Goal: Find specific page/section: Find specific page/section

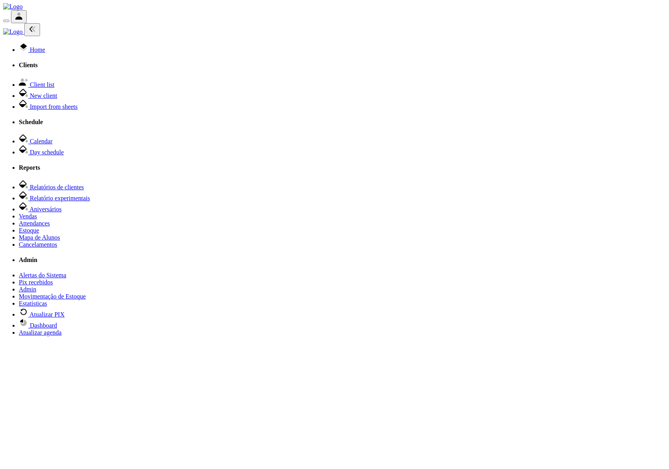
scroll to position [369, 0]
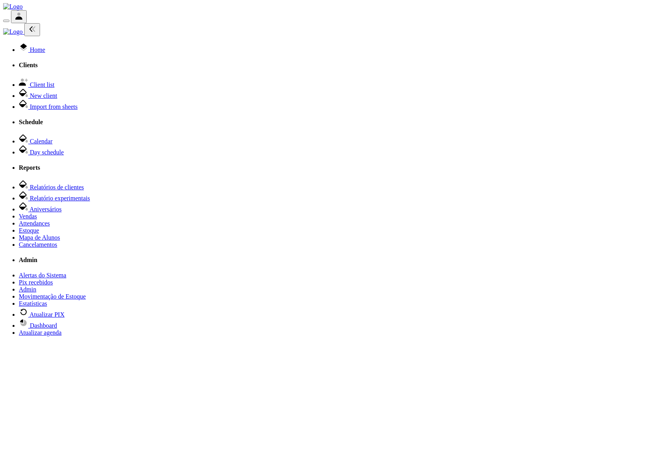
select select
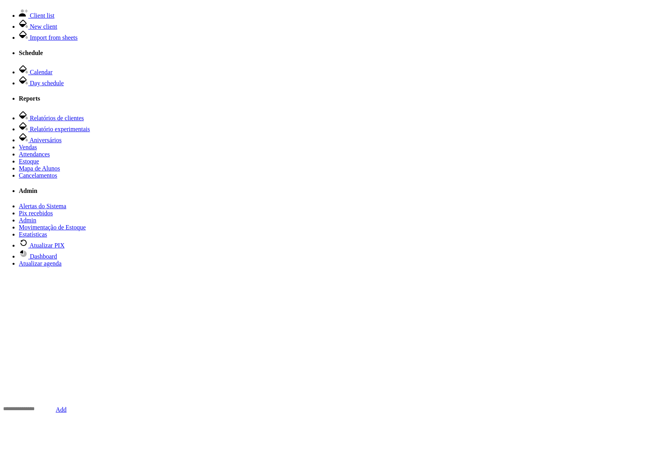
scroll to position [89, 0]
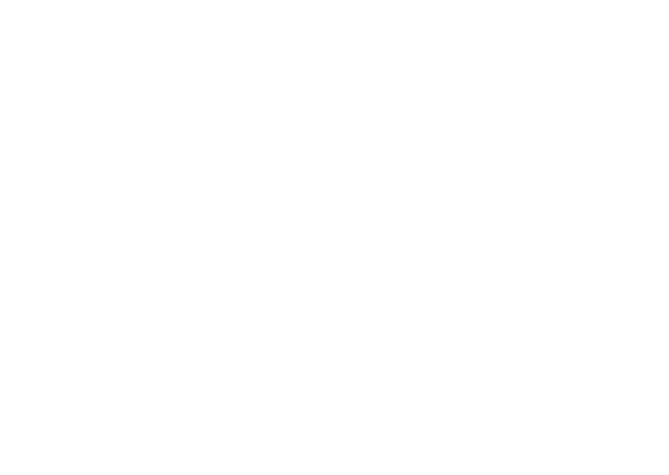
scroll to position [69, 0]
select select
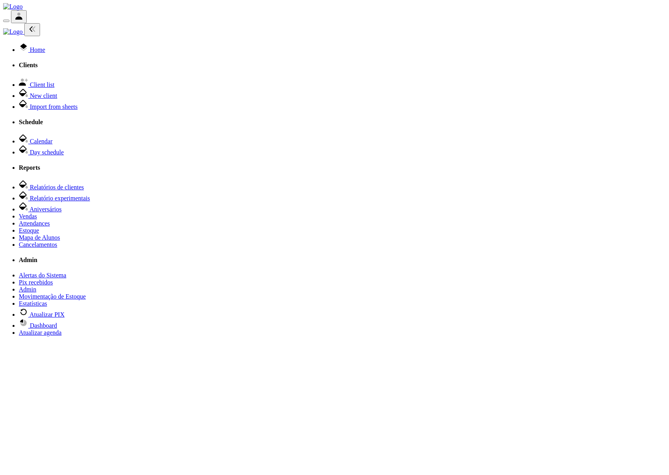
drag, startPoint x: 507, startPoint y: 158, endPoint x: 502, endPoint y: 152, distance: 7.9
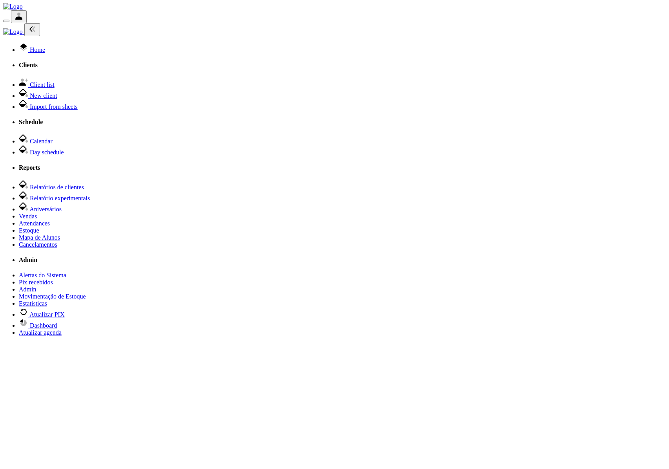
scroll to position [369, 0]
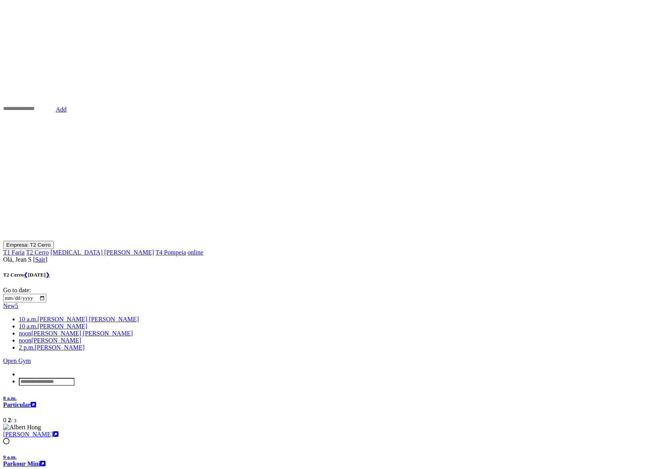
click at [496, 272] on div "T2 Cerro ❮ Saturday, Sept. 6, 2025 ❯ Go to date: New 5 10 a.m. Sophia Mayumi Ik…" at bounding box center [334, 329] width 663 height 114
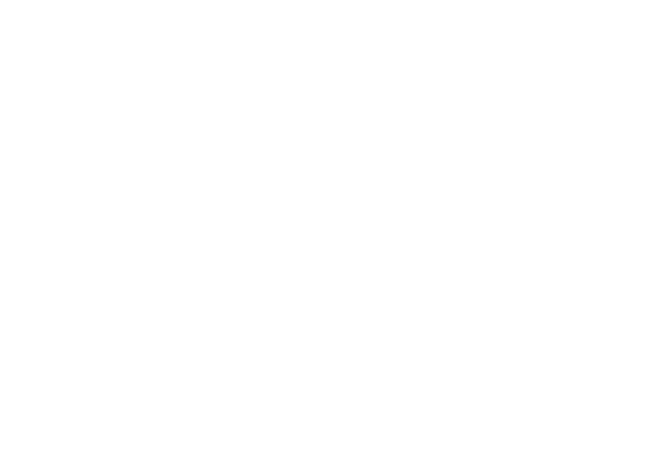
select select
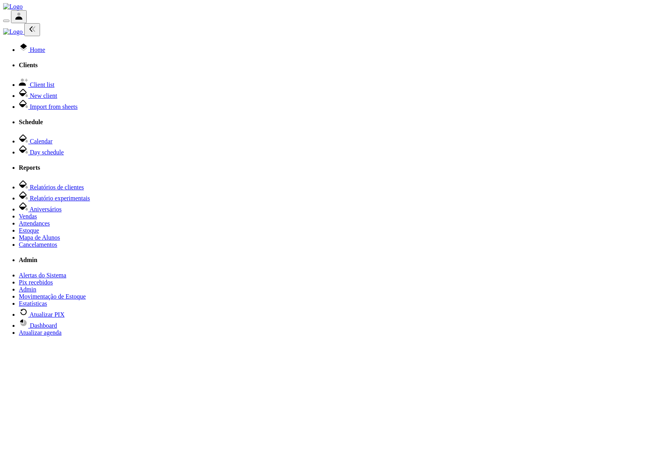
copy span "start_date"
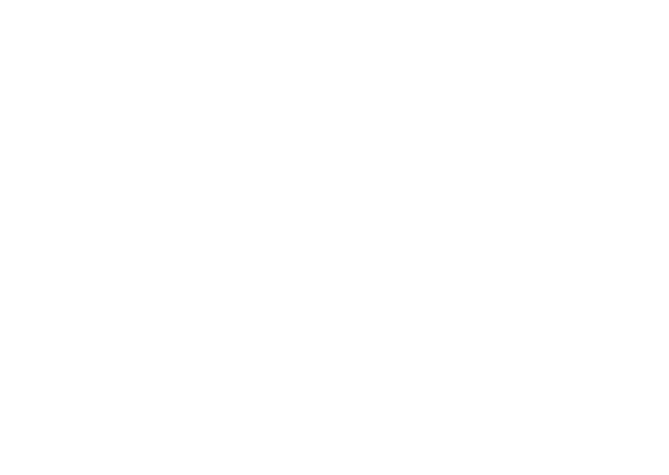
select select
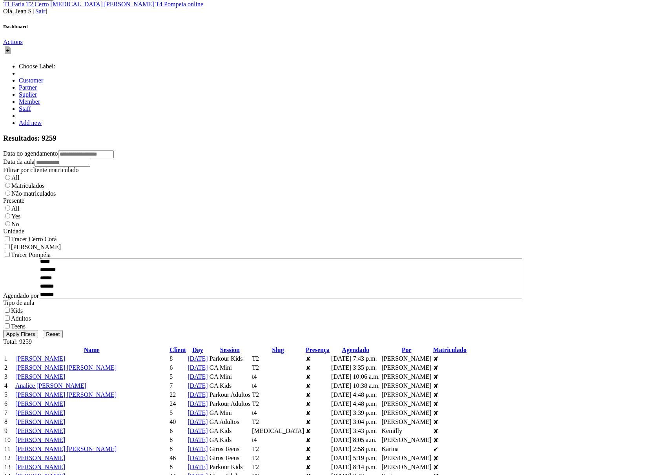
drag, startPoint x: 362, startPoint y: 132, endPoint x: 396, endPoint y: 138, distance: 33.9
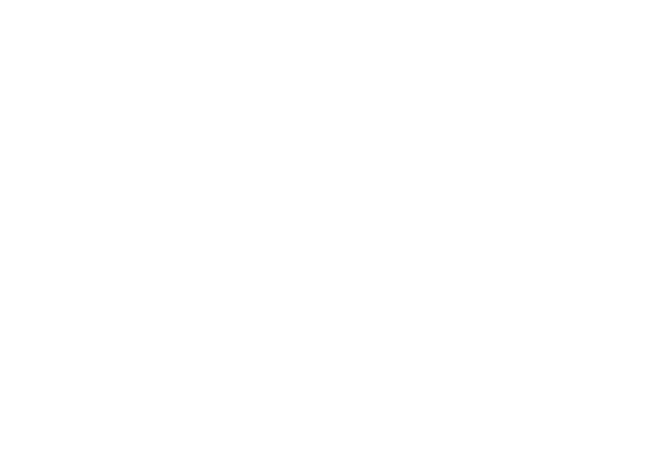
select select
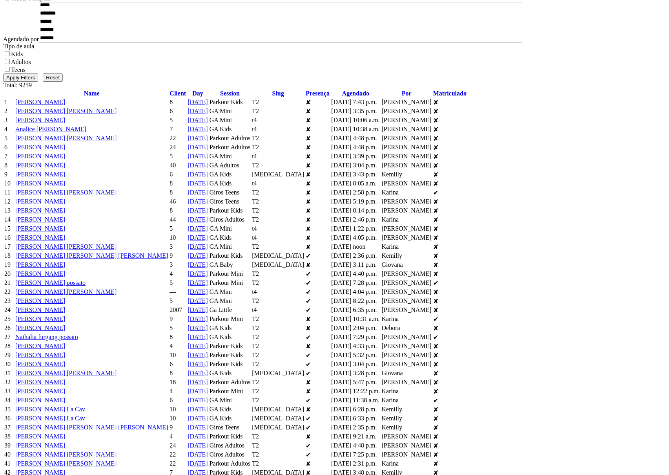
scroll to position [613, 0]
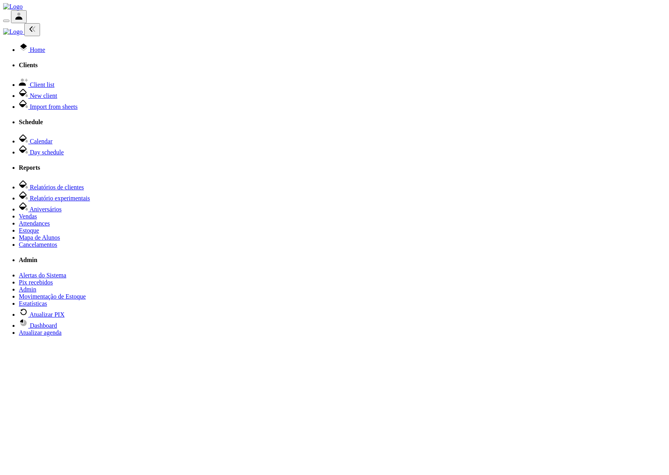
select select
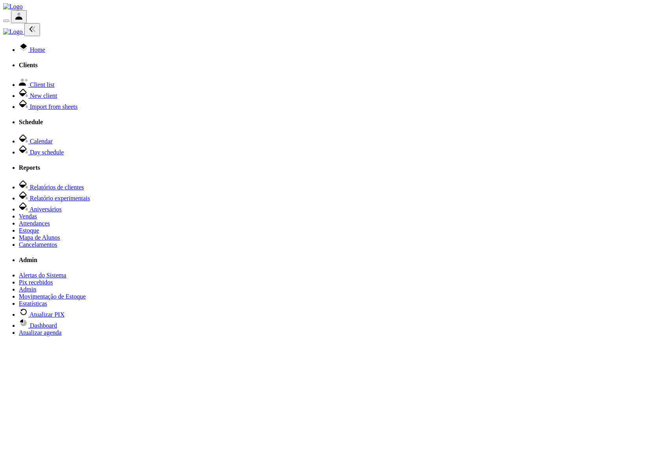
select select "**"
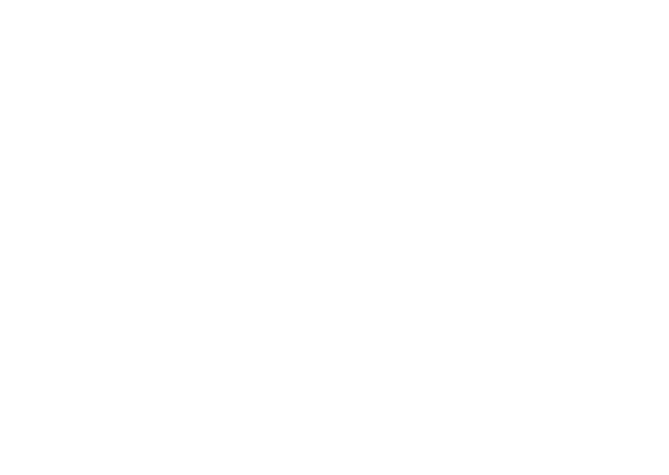
select select
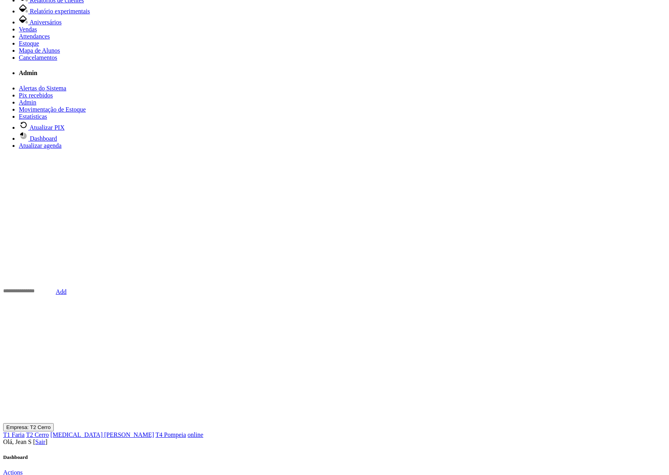
scroll to position [182, 0]
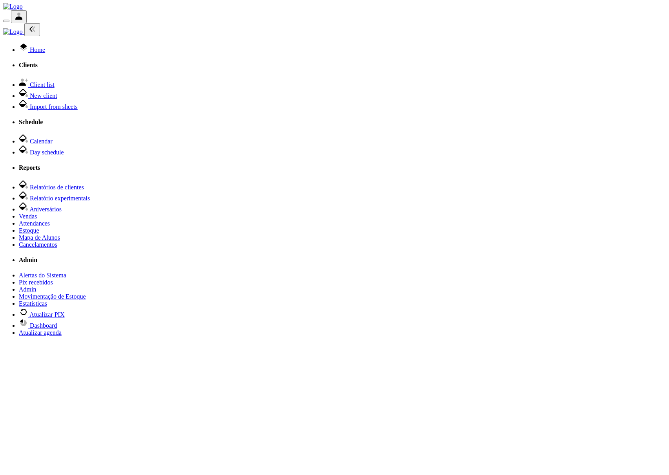
scroll to position [33, 0]
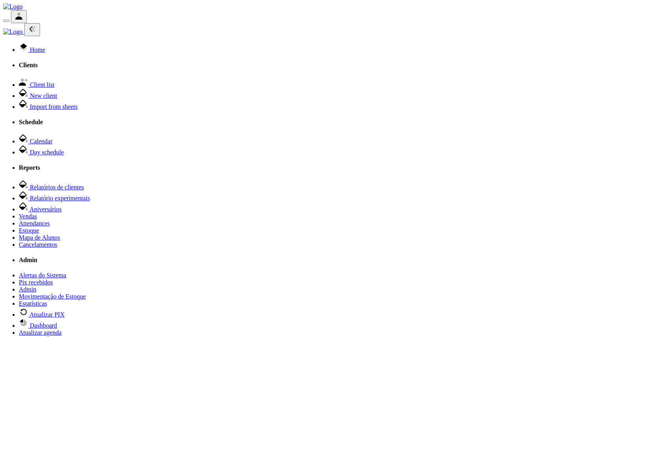
select select
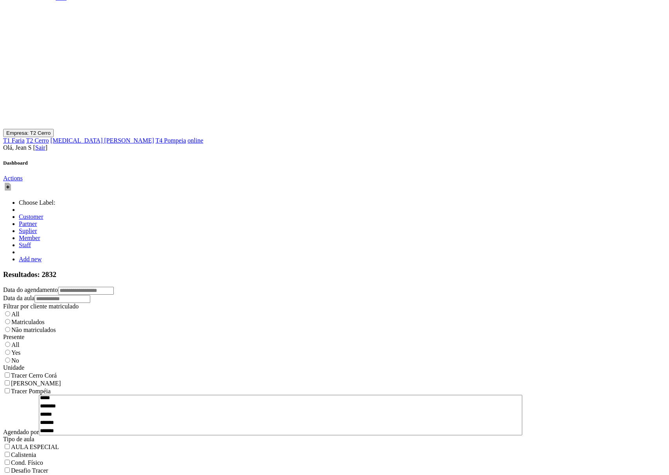
scroll to position [227, 0]
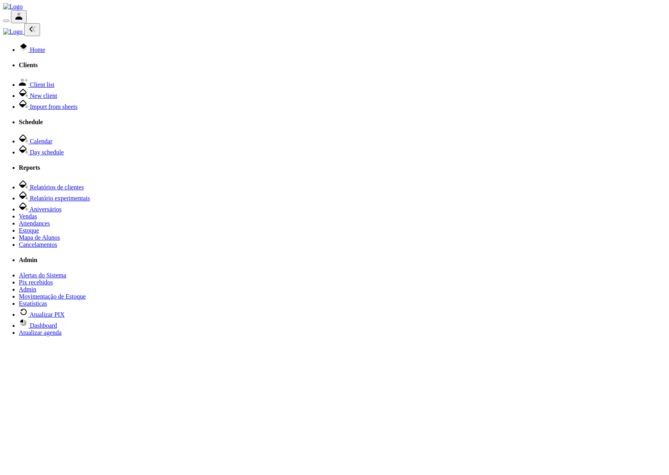
select select
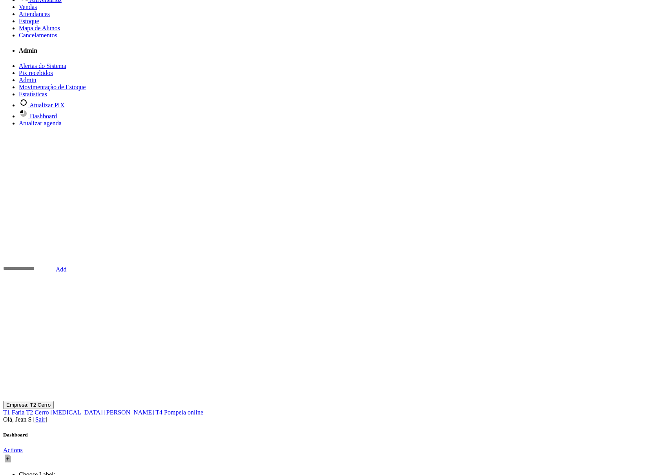
scroll to position [254, 0]
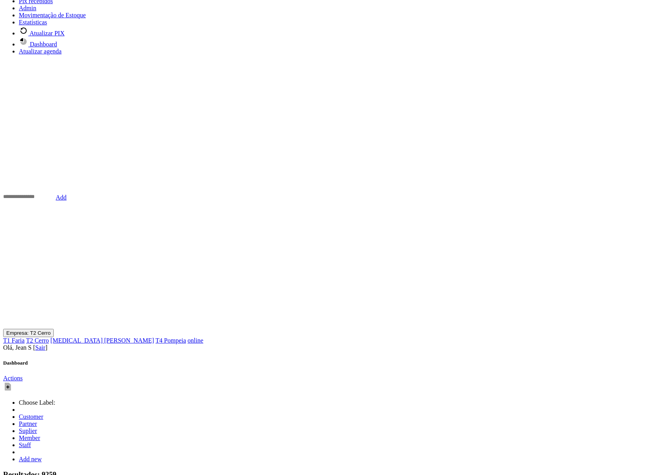
scroll to position [22, 0]
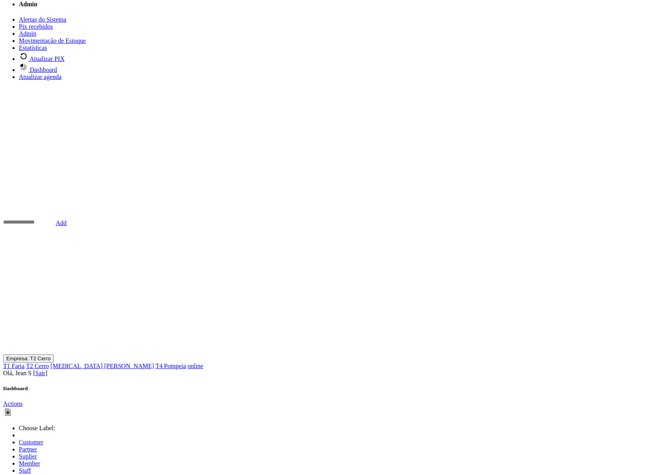
scroll to position [5513, 0]
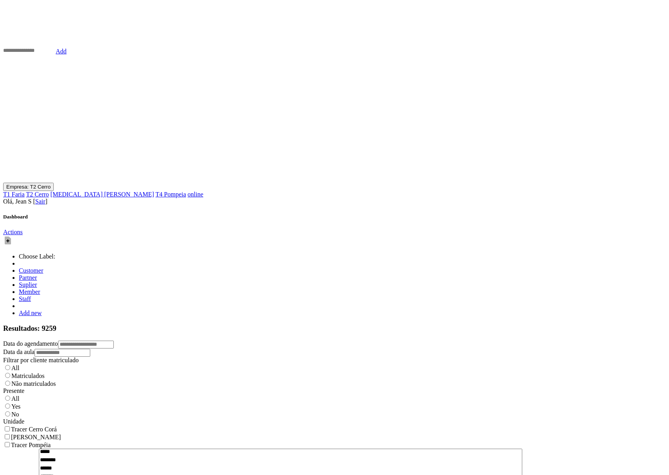
scroll to position [472, 0]
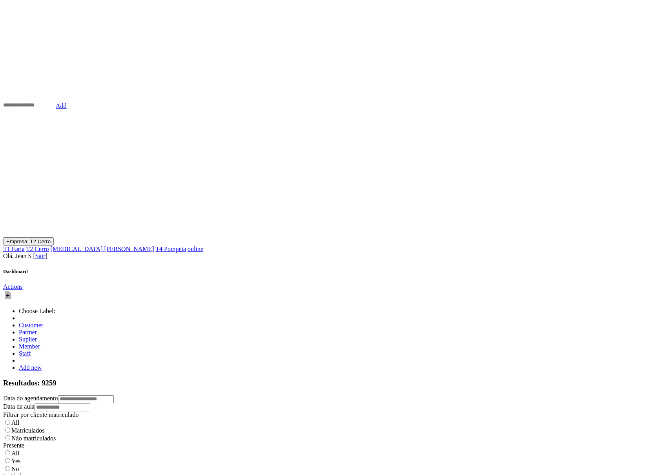
scroll to position [207, 0]
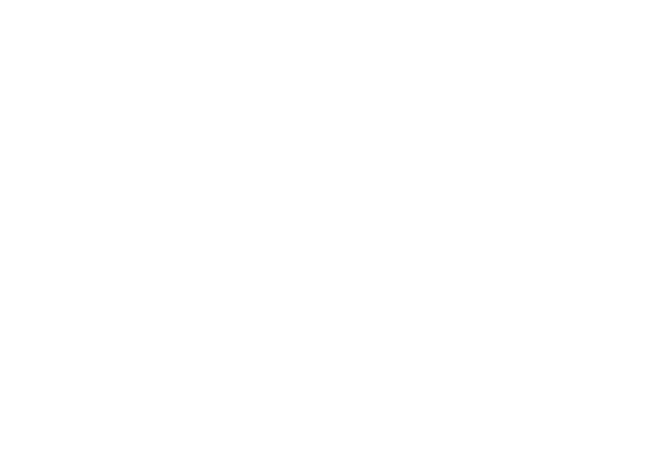
select select
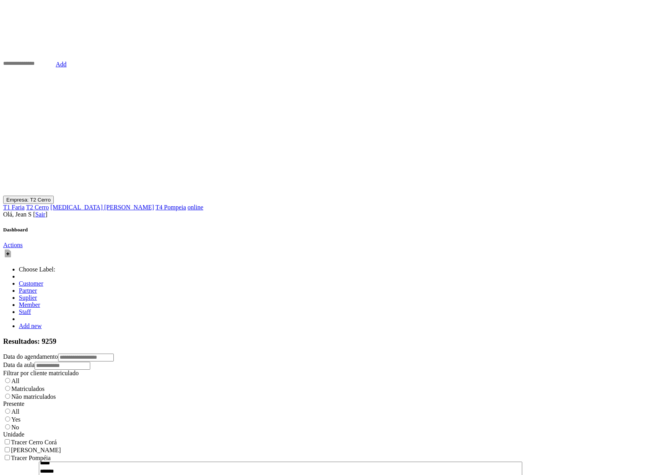
scroll to position [132, 0]
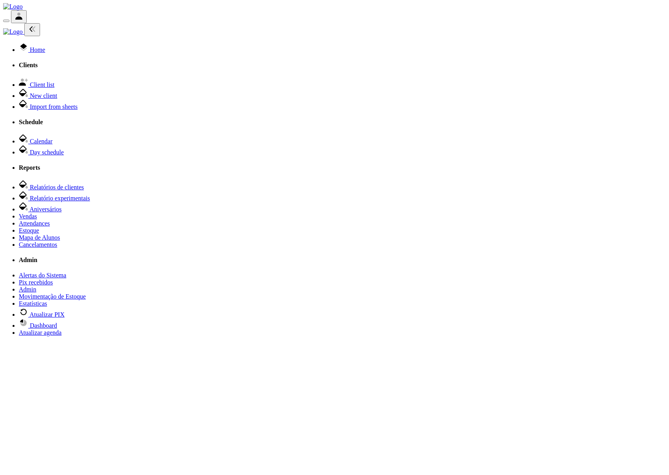
select select
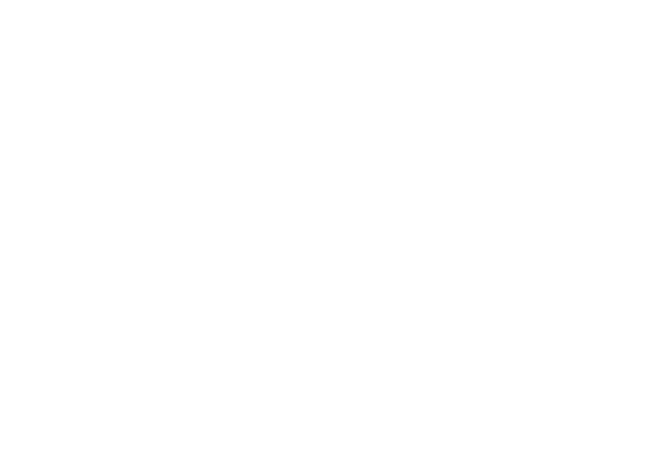
select select
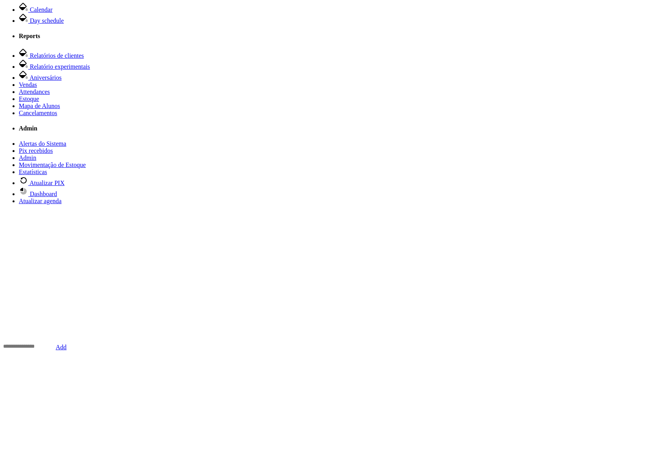
scroll to position [132, 0]
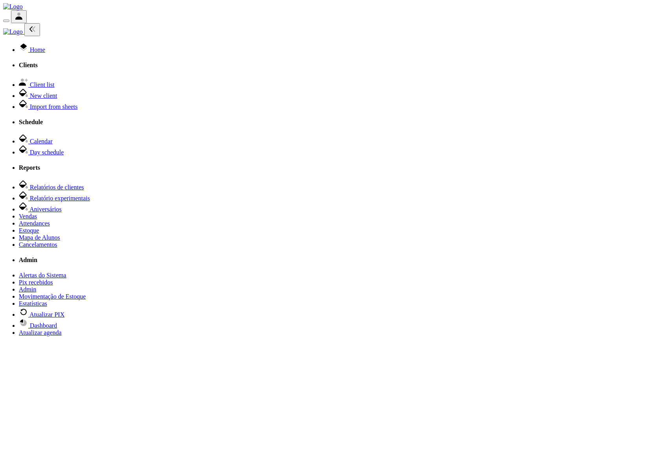
select select
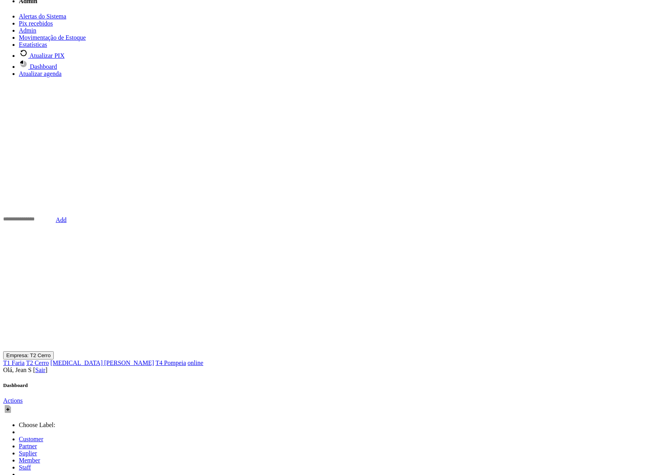
scroll to position [19, 0]
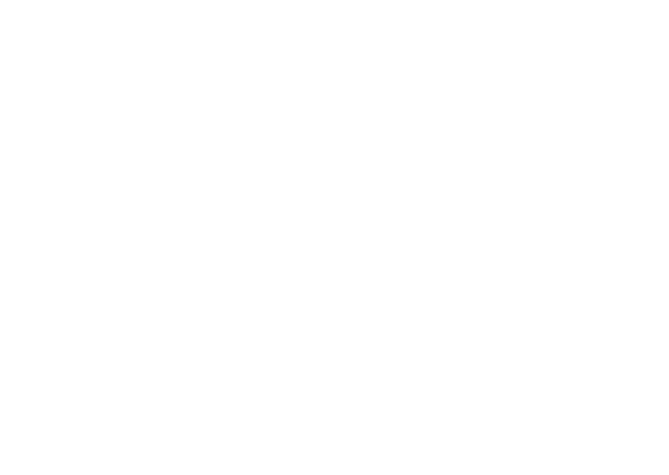
select select
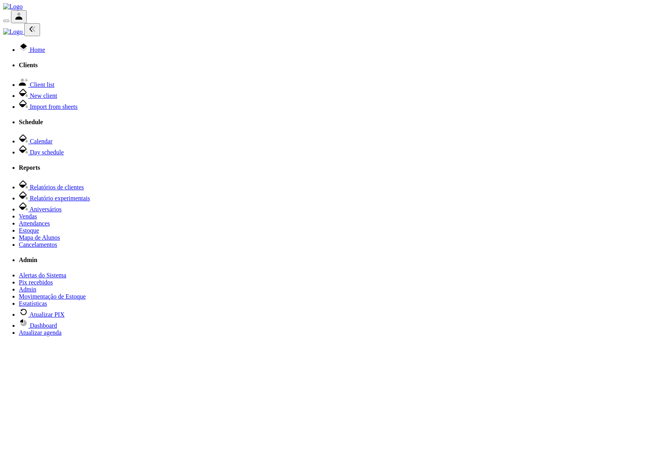
select select
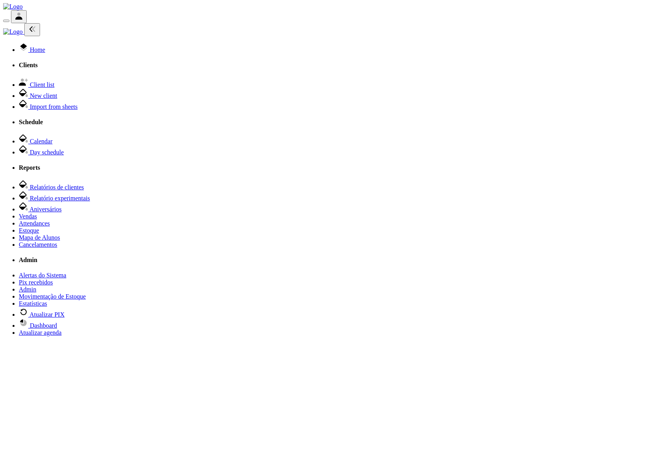
select select
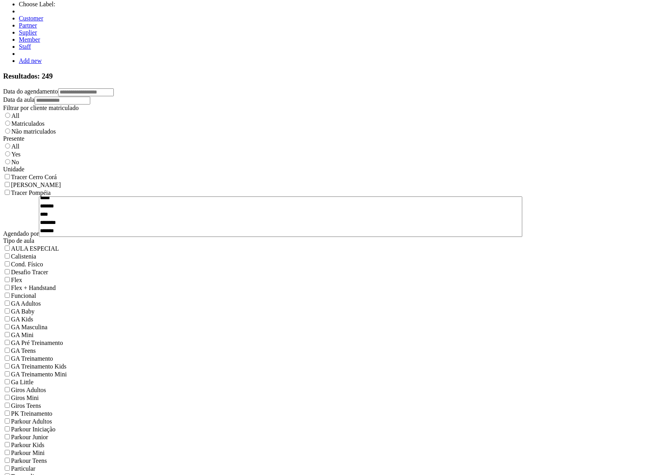
scroll to position [952, 0]
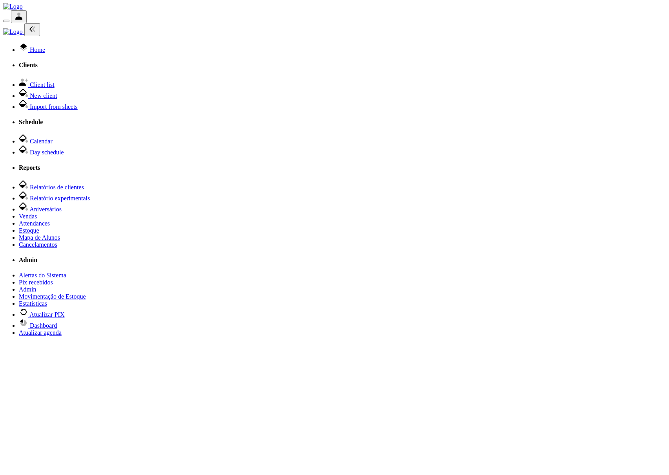
select select
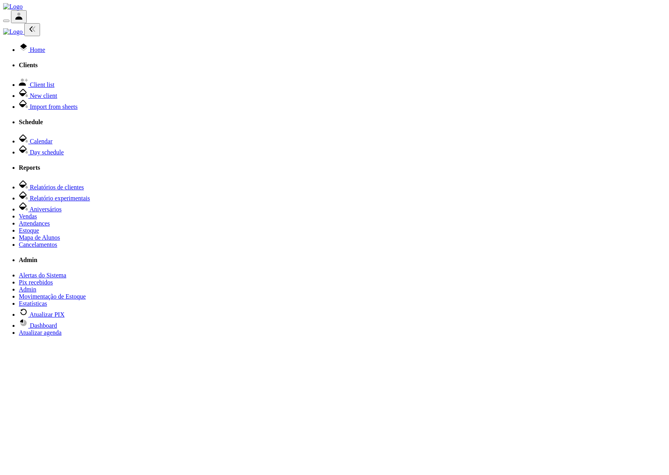
select select "**"
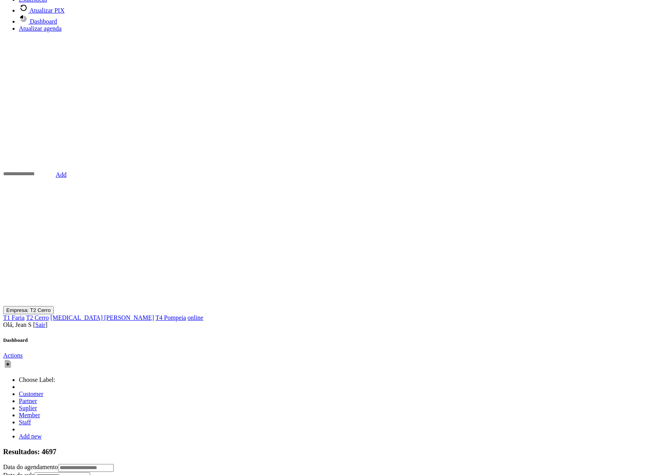
scroll to position [299, 0]
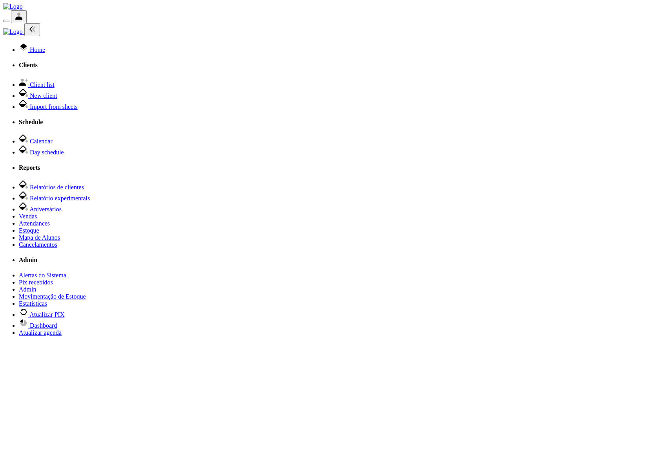
select select
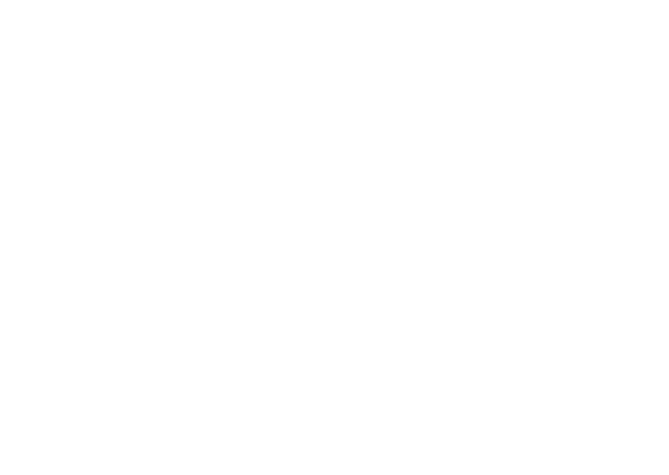
select select
